Goal: Communication & Community: Answer question/provide support

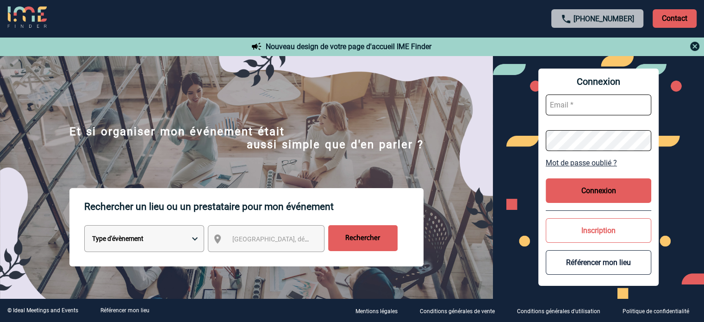
type input "jnetobogalho@ime-groupe.com"
click at [613, 194] on button "Connexion" at bounding box center [599, 190] width 106 height 25
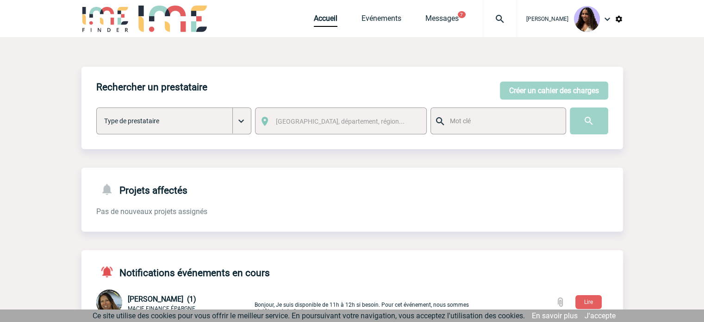
click at [442, 20] on span "Messages" at bounding box center [454, 18] width 57 height 9
click at [441, 20] on span "Messages" at bounding box center [454, 18] width 57 height 9
click at [434, 19] on link "Messages" at bounding box center [442, 20] width 33 height 13
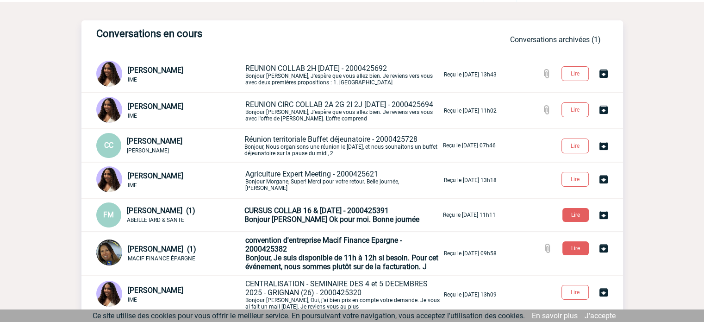
scroll to position [62, 0]
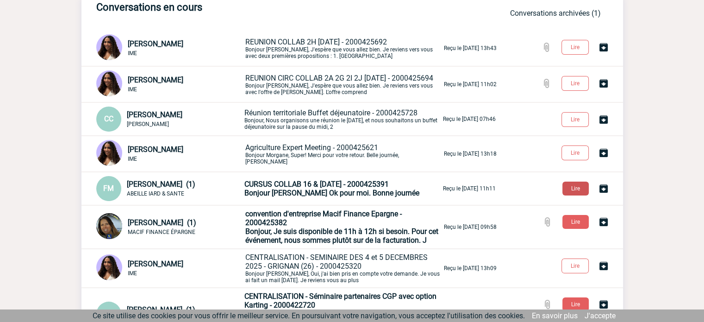
click at [569, 195] on button "Lire" at bounding box center [576, 189] width 26 height 14
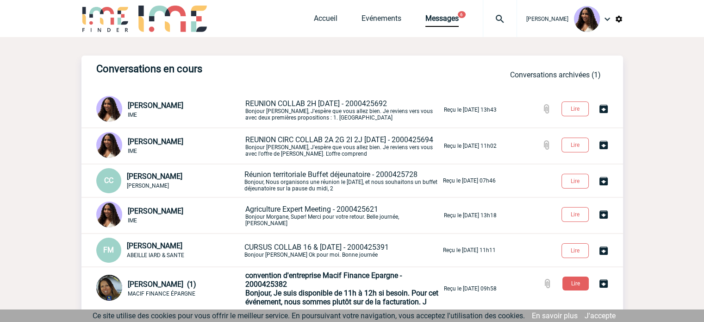
click at [346, 117] on p "REUNION COLLAB 2H 07/10/2025 - 2000425692 Bonjour Florence, J'espère que vous a…" at bounding box center [343, 110] width 197 height 22
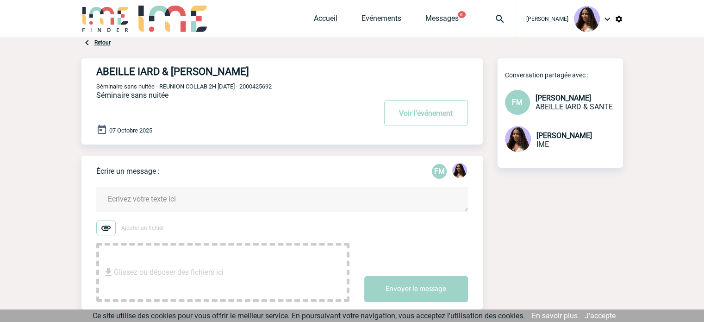
click at [216, 200] on textarea at bounding box center [282, 199] width 372 height 25
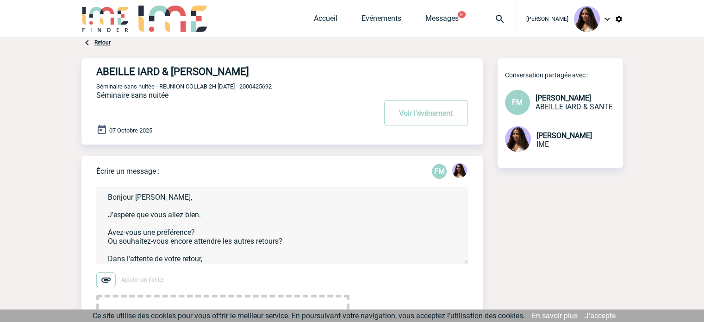
scroll to position [11, 0]
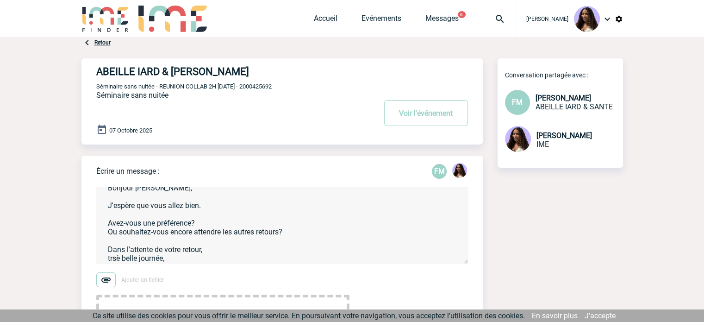
drag, startPoint x: 154, startPoint y: 252, endPoint x: 167, endPoint y: 264, distance: 17.1
click at [167, 264] on textarea "Bonjour Florence, J'espère que vous allez bien. Avez-vous une préférence? Ou so…" at bounding box center [282, 225] width 372 height 76
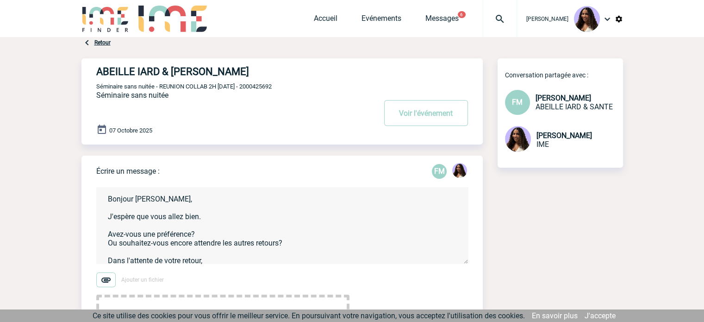
drag, startPoint x: 153, startPoint y: 255, endPoint x: 93, endPoint y: 152, distance: 119.2
click at [188, 264] on form "Bonjour Florence, J'espère que vous allez bien. Avez-vous une préférence? Ou so…" at bounding box center [289, 265] width 387 height 178
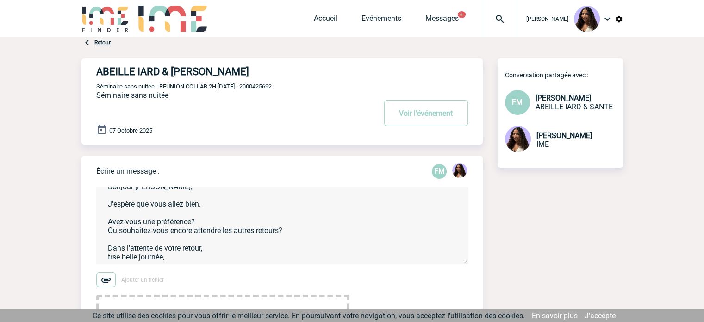
drag, startPoint x: 215, startPoint y: 263, endPoint x: 116, endPoint y: 221, distance: 107.3
click at [94, 204] on div "Écrire un message : FM Bonjour Florence, J'espère que vous allez bien. Avez-vou…" at bounding box center [283, 259] width 402 height 206
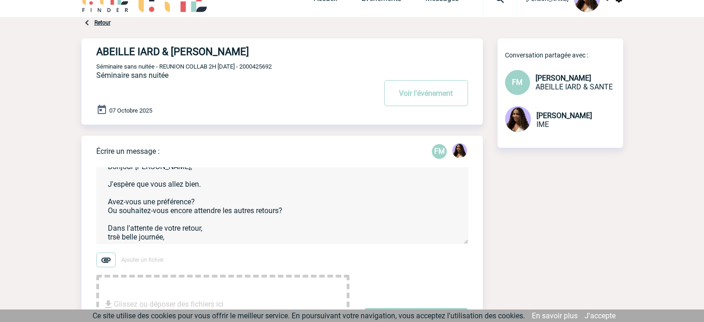
scroll to position [77, 0]
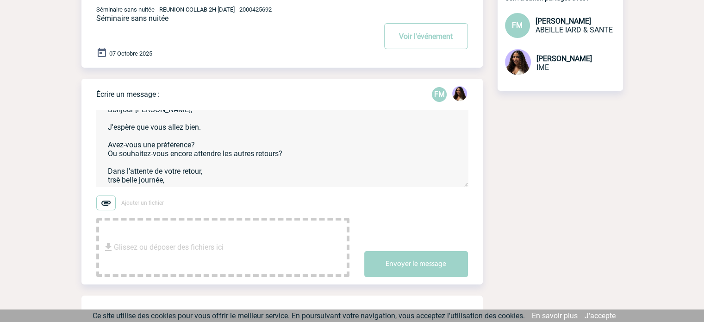
click at [176, 180] on textarea "Bonjour Florence, J'espère que vous allez bien. Avez-vous une préférence? Ou so…" at bounding box center [282, 148] width 372 height 76
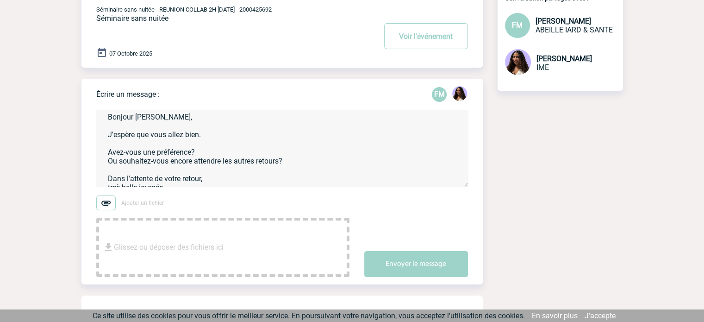
drag, startPoint x: 178, startPoint y: 183, endPoint x: 105, endPoint y: 139, distance: 85.4
click at [105, 139] on textarea "Bonjour Florence, J'espère que vous allez bien. Avez-vous une préférence? Ou so…" at bounding box center [282, 148] width 372 height 76
paste textarea "’espère que vous allez bien. Avez-vous déjà une préférence, ou préférez-vous en…"
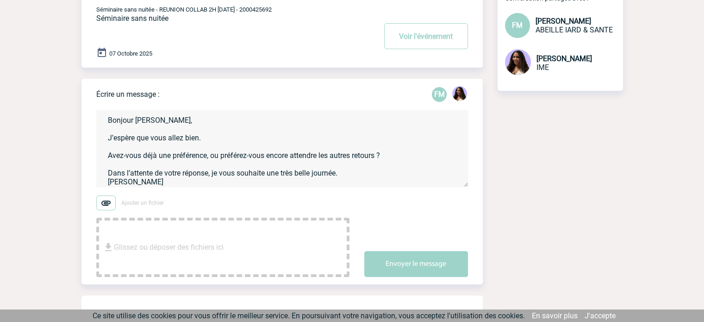
scroll to position [0, 0]
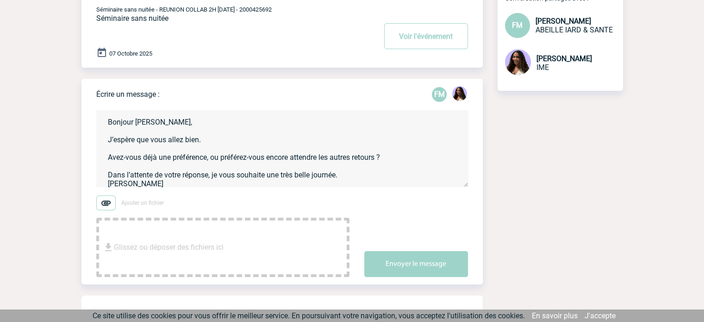
drag, startPoint x: 146, startPoint y: 183, endPoint x: 78, endPoint y: 114, distance: 96.9
type textarea "Bonjour [PERSON_NAME], J’espère que vous allez bien. Avez-vous déjà une préfére…"
click at [440, 263] on button "Envoyer le message" at bounding box center [416, 264] width 104 height 26
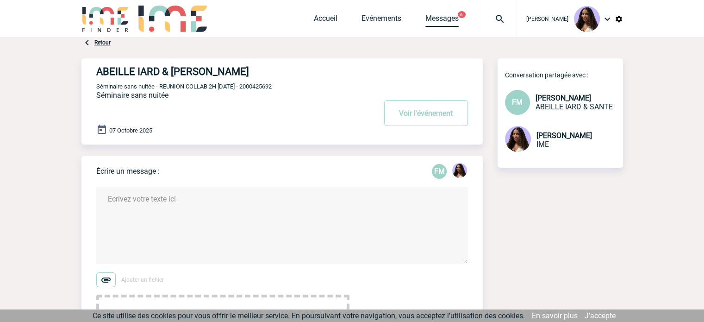
click at [430, 19] on link "Messages" at bounding box center [442, 20] width 33 height 13
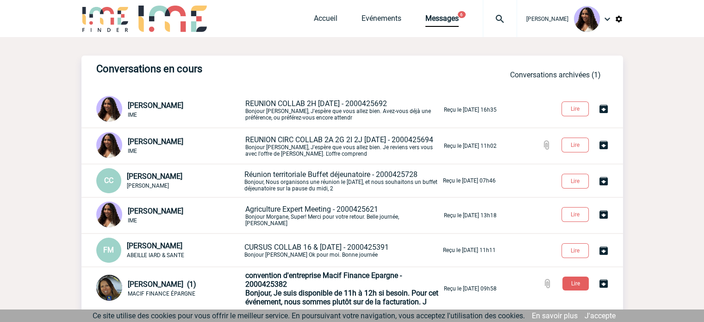
click at [325, 144] on p "REUNION CIRC COLLAB 2A 2G 2I 2J 08/10/2025 - 2000425694 Bonjour Florence, J'esp…" at bounding box center [343, 146] width 197 height 22
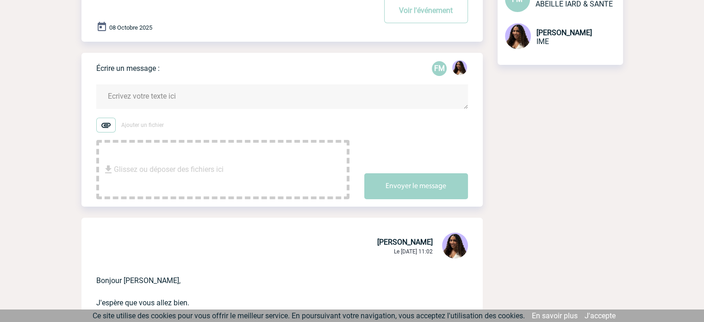
scroll to position [93, 0]
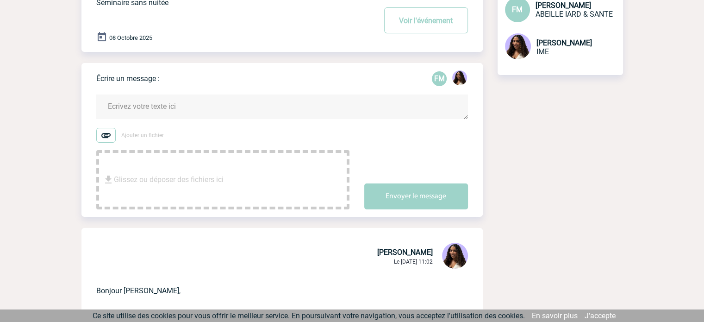
click at [209, 105] on textarea at bounding box center [282, 106] width 372 height 25
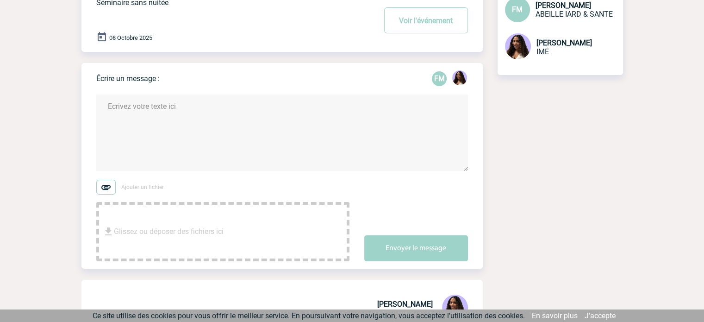
paste textarea "Bonjour [PERSON_NAME], J’espère que vous allez bien. Avez-vous déjà une préfére…"
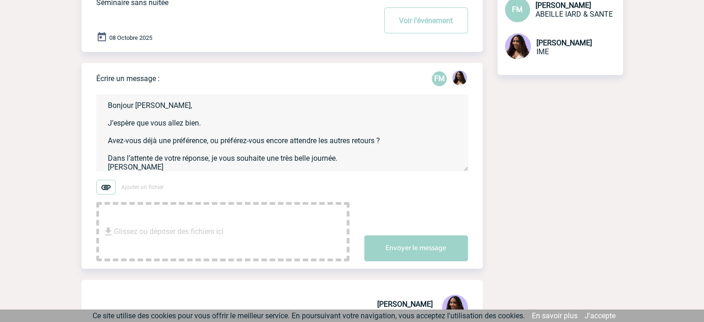
scroll to position [0, 0]
drag, startPoint x: 394, startPoint y: 144, endPoint x: 106, endPoint y: 141, distance: 288.1
click at [105, 143] on textarea "Bonjour [PERSON_NAME], J’espère que vous allez bien. Avez-vous déjà une préfére…" at bounding box center [282, 132] width 372 height 76
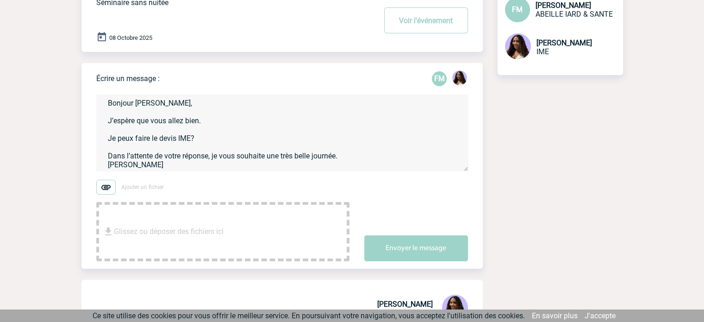
scroll to position [4, 0]
type textarea "Bonjour [PERSON_NAME], J’espère que vous allez bien. Je peux faire le devis IME…"
click at [399, 255] on button "Envoyer le message" at bounding box center [416, 248] width 104 height 26
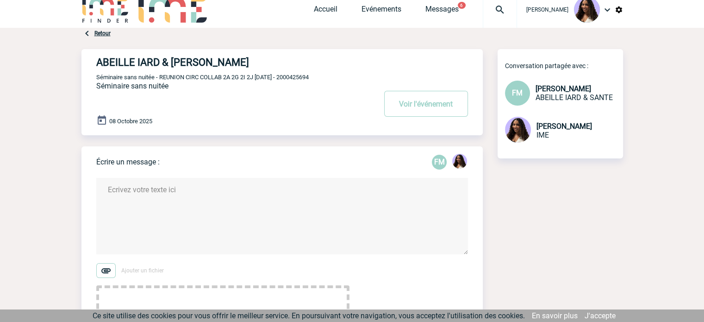
scroll to position [0, 0]
